Goal: Transaction & Acquisition: Purchase product/service

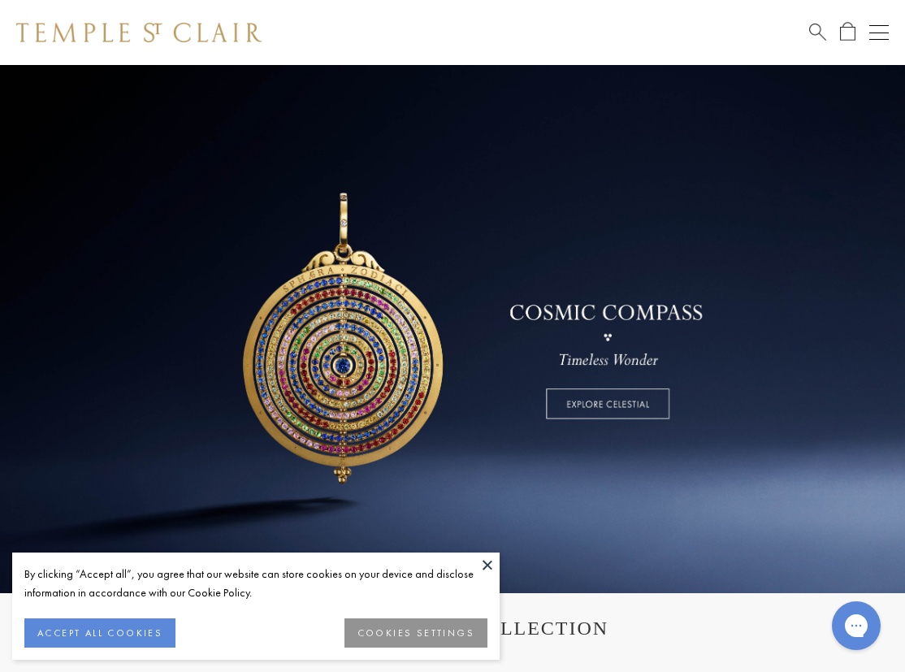
scroll to position [52, 0]
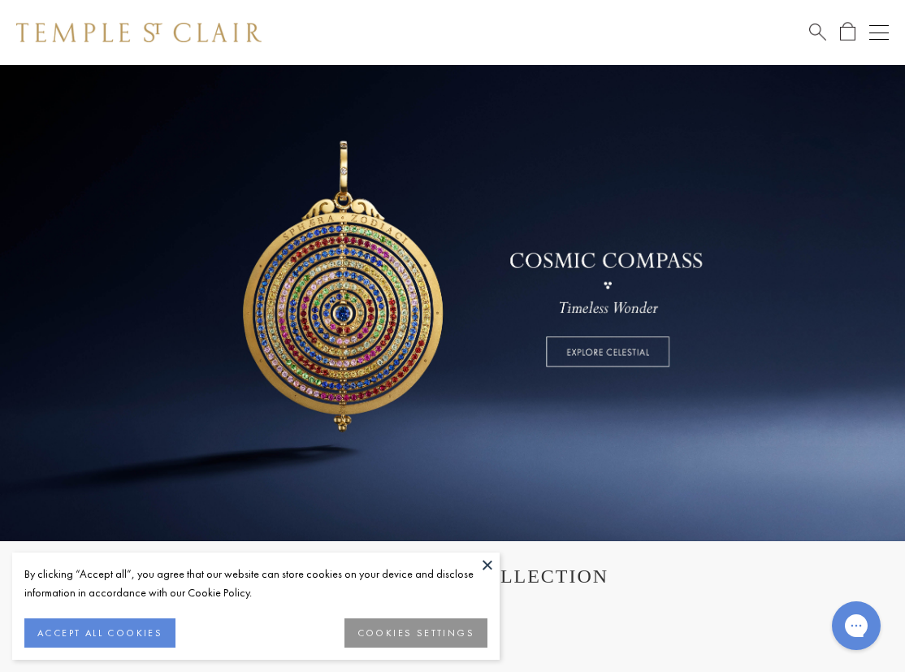
click at [488, 567] on button at bounding box center [487, 565] width 24 height 24
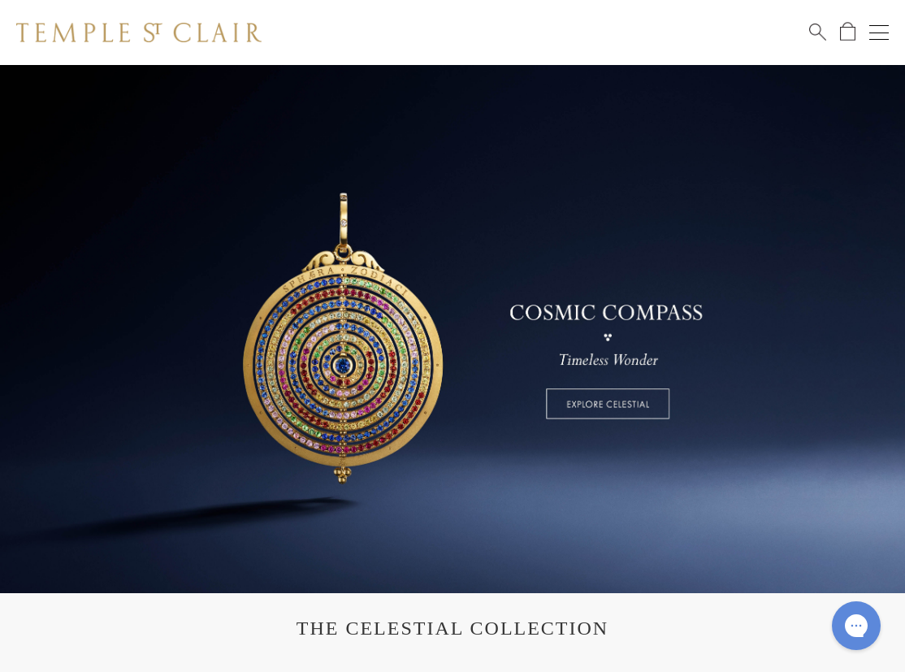
scroll to position [0, 0]
click at [872, 37] on button "Open navigation" at bounding box center [880, 33] width 20 height 20
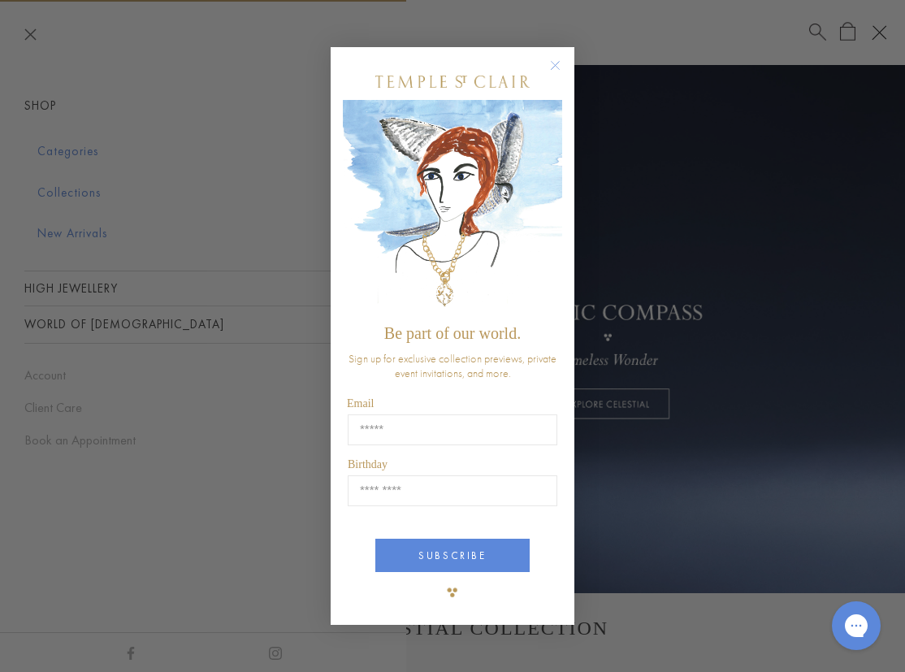
click at [554, 64] on circle "Close dialog" at bounding box center [556, 65] width 20 height 20
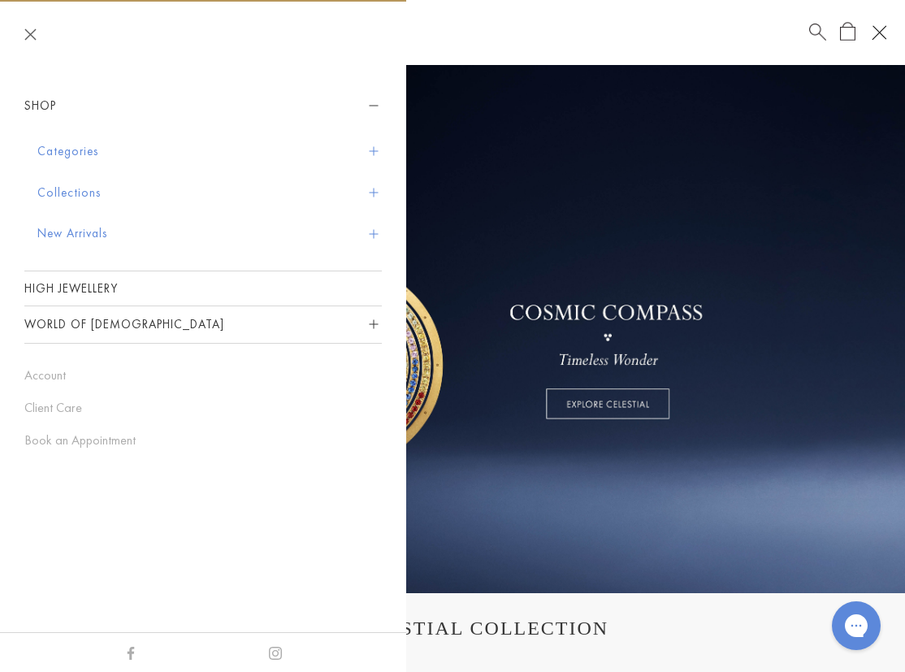
click at [67, 154] on button "Categories" at bounding box center [209, 151] width 345 height 41
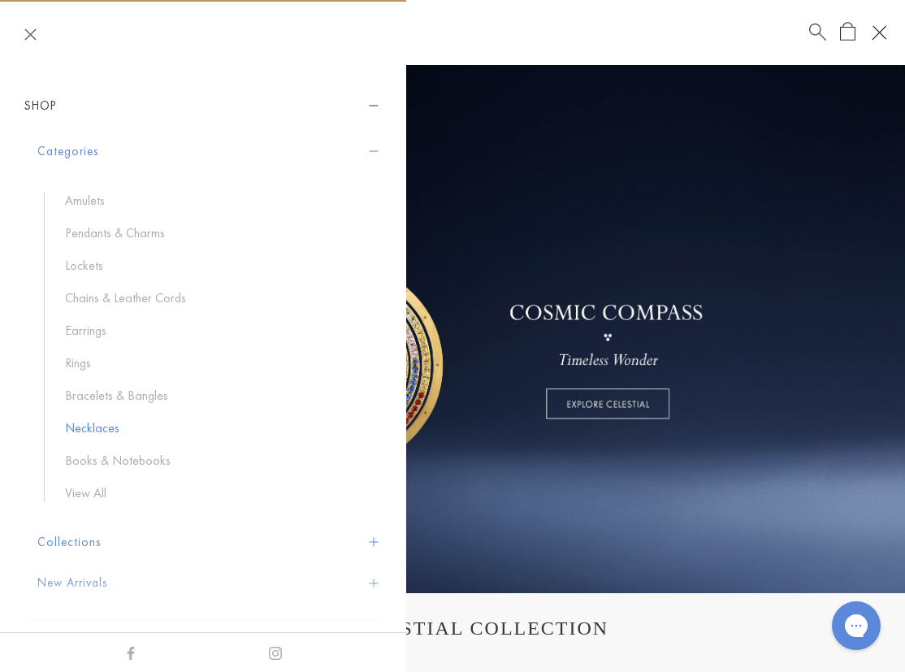
click at [76, 428] on link "Necklaces" at bounding box center [215, 428] width 301 height 18
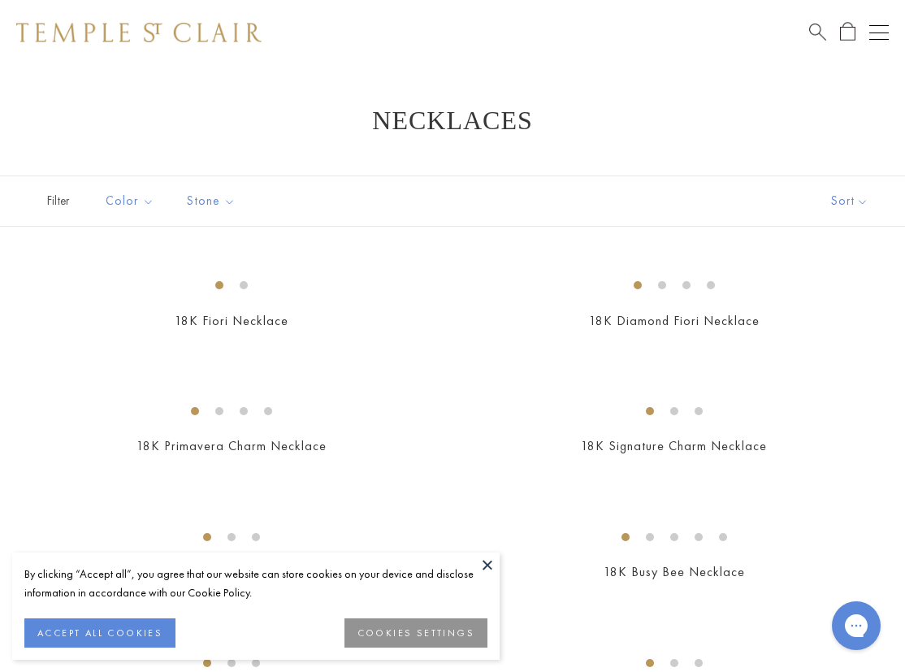
scroll to position [57, 0]
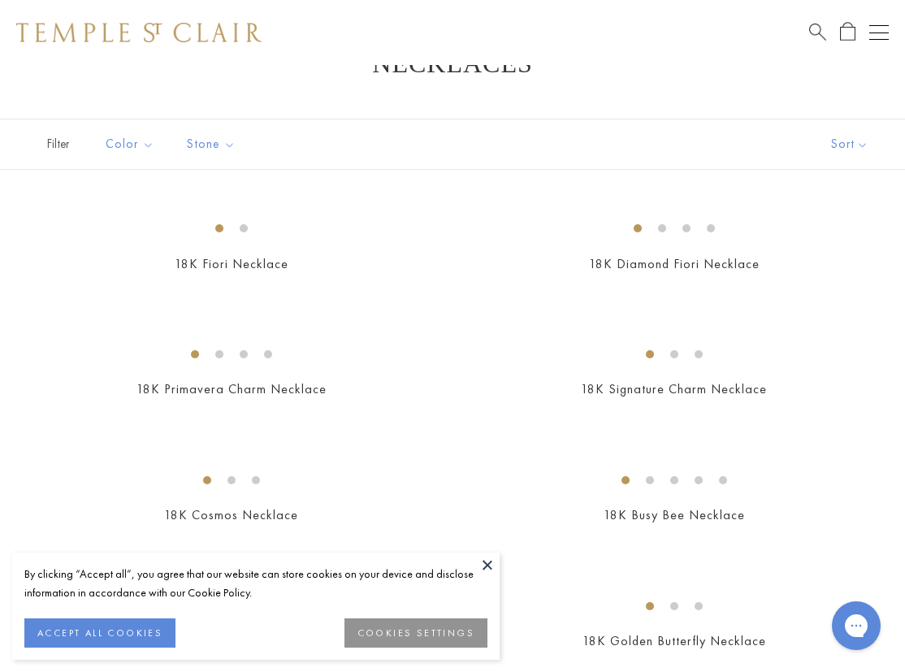
click at [486, 564] on button at bounding box center [487, 565] width 24 height 24
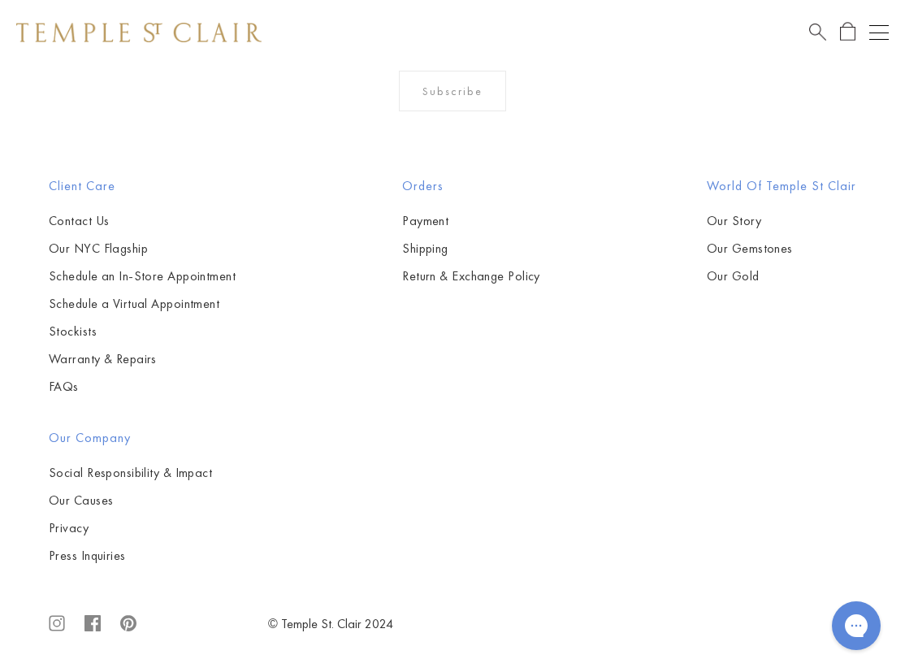
scroll to position [4622, 0]
click at [824, 36] on span "Search" at bounding box center [817, 30] width 17 height 17
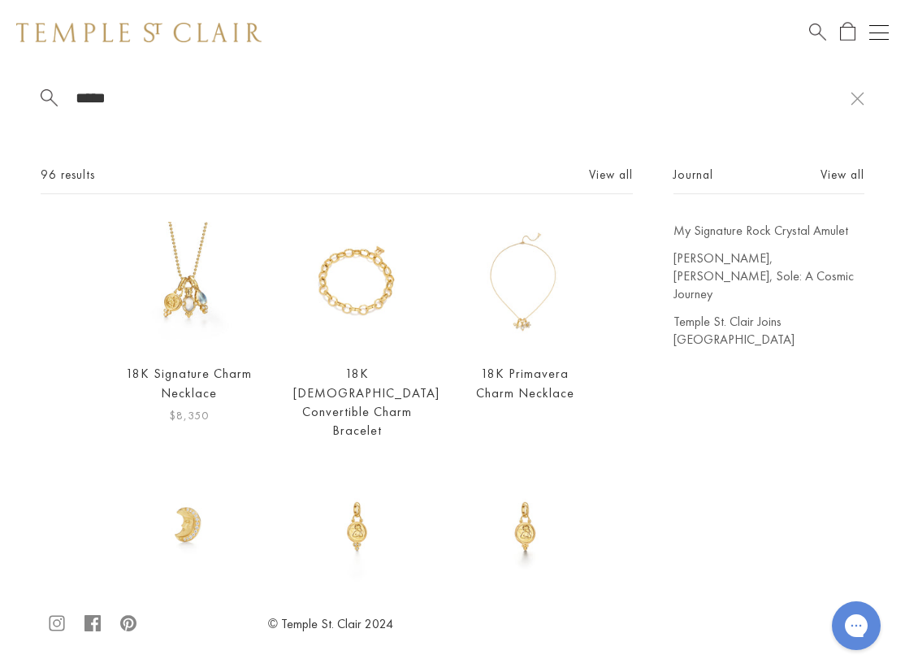
type input "*****"
click at [186, 297] on img at bounding box center [189, 286] width 128 height 128
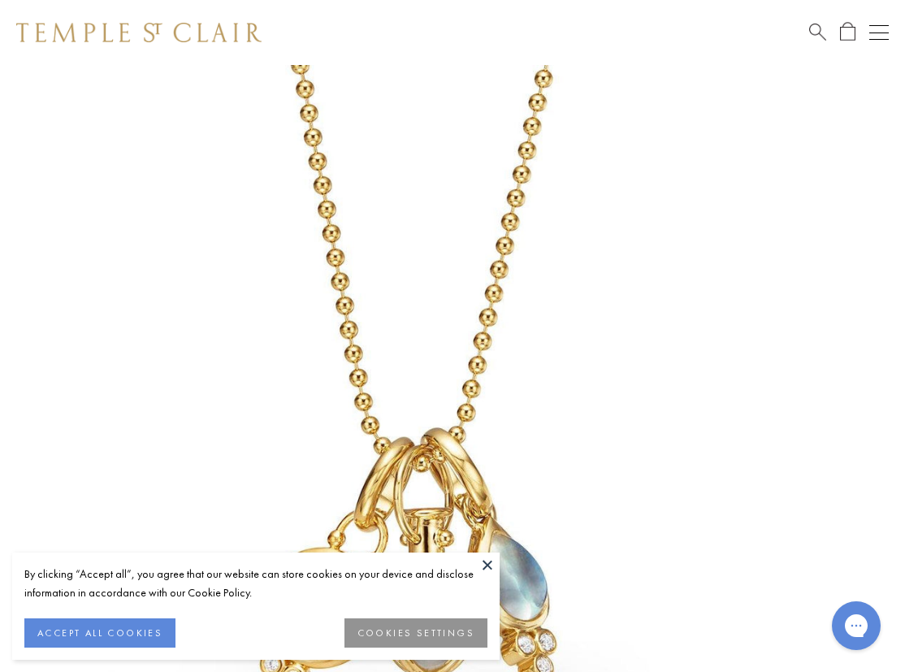
click at [485, 562] on button at bounding box center [487, 565] width 24 height 24
